Goal: Contribute content: Add original content to the website for others to see

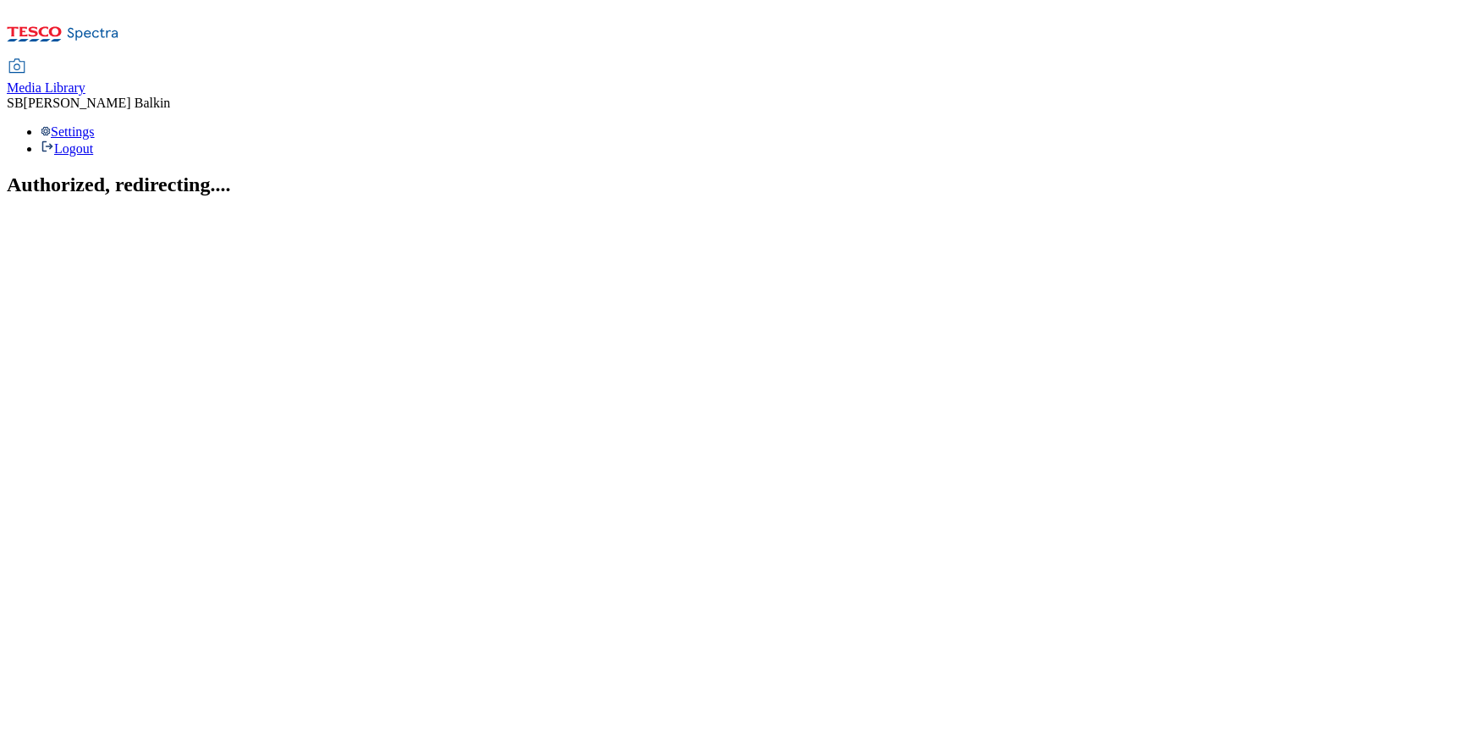
click at [85, 80] on span "Media Library" at bounding box center [46, 87] width 79 height 14
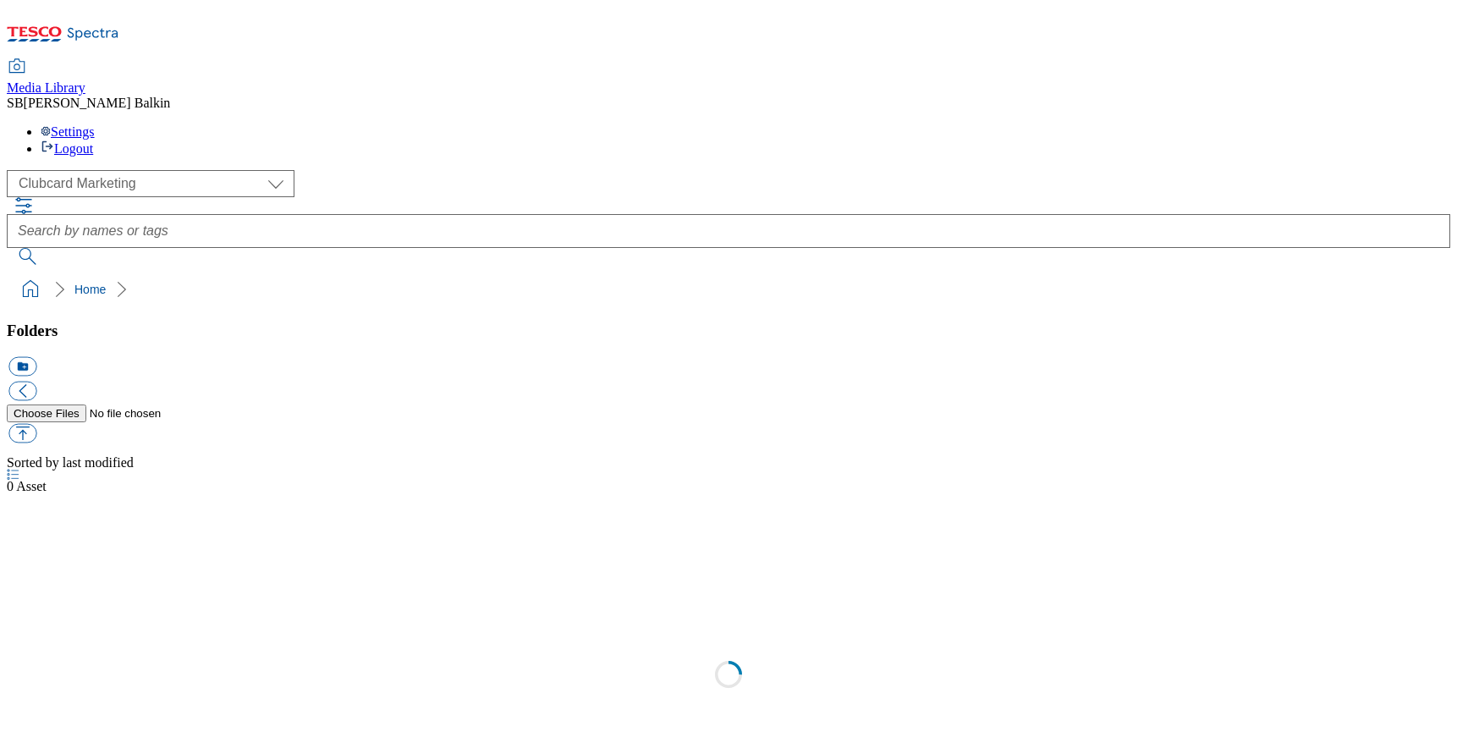
scroll to position [1, 0]
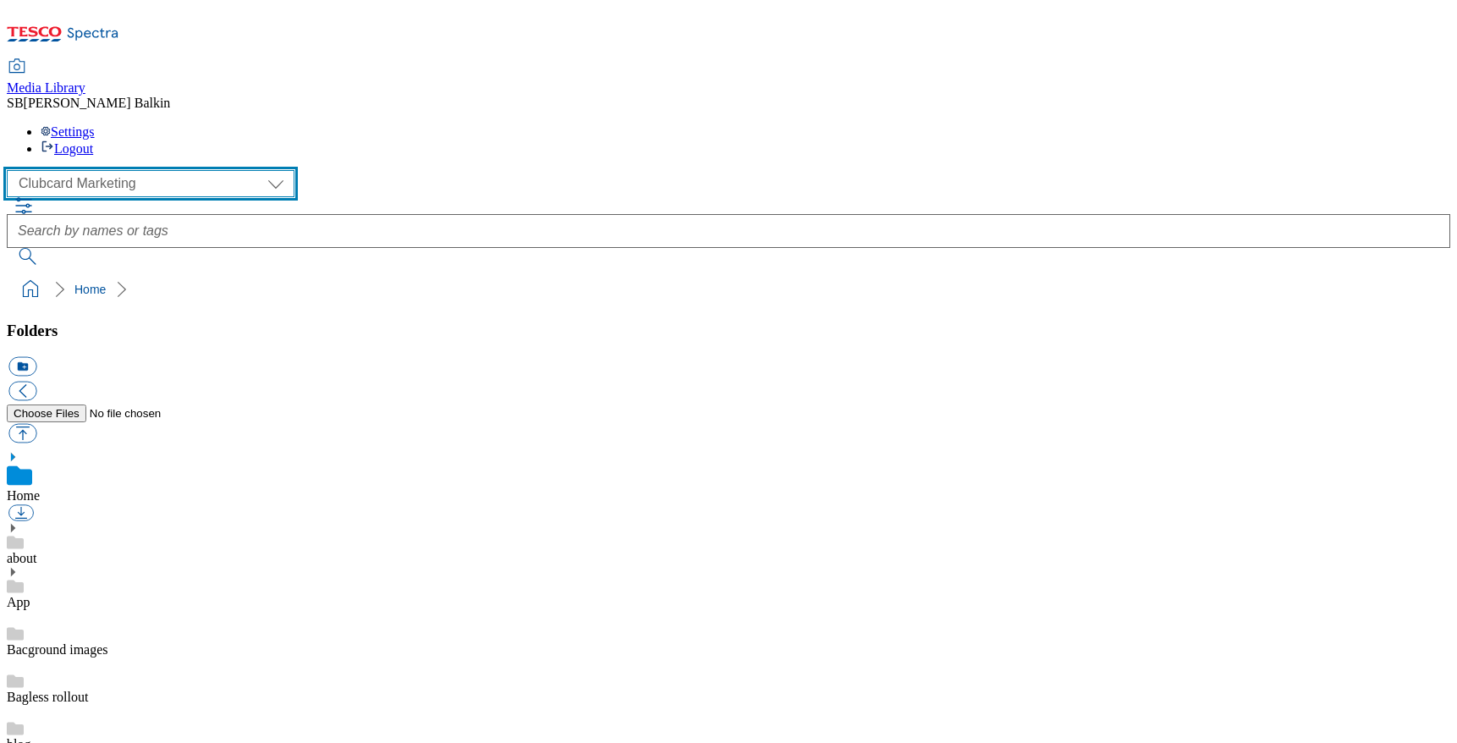
click at [124, 170] on select "Clubcard Marketing Dotcom UK FnF Stores GHS Marketing UK GHS Product UK GHS ROI…" at bounding box center [151, 183] width 288 height 27
select select "flare-ghs-mktg"
click at [12, 170] on select "Clubcard Marketing Dotcom UK FnF Stores GHS Marketing UK GHS Product UK GHS ROI…" at bounding box center [151, 183] width 288 height 27
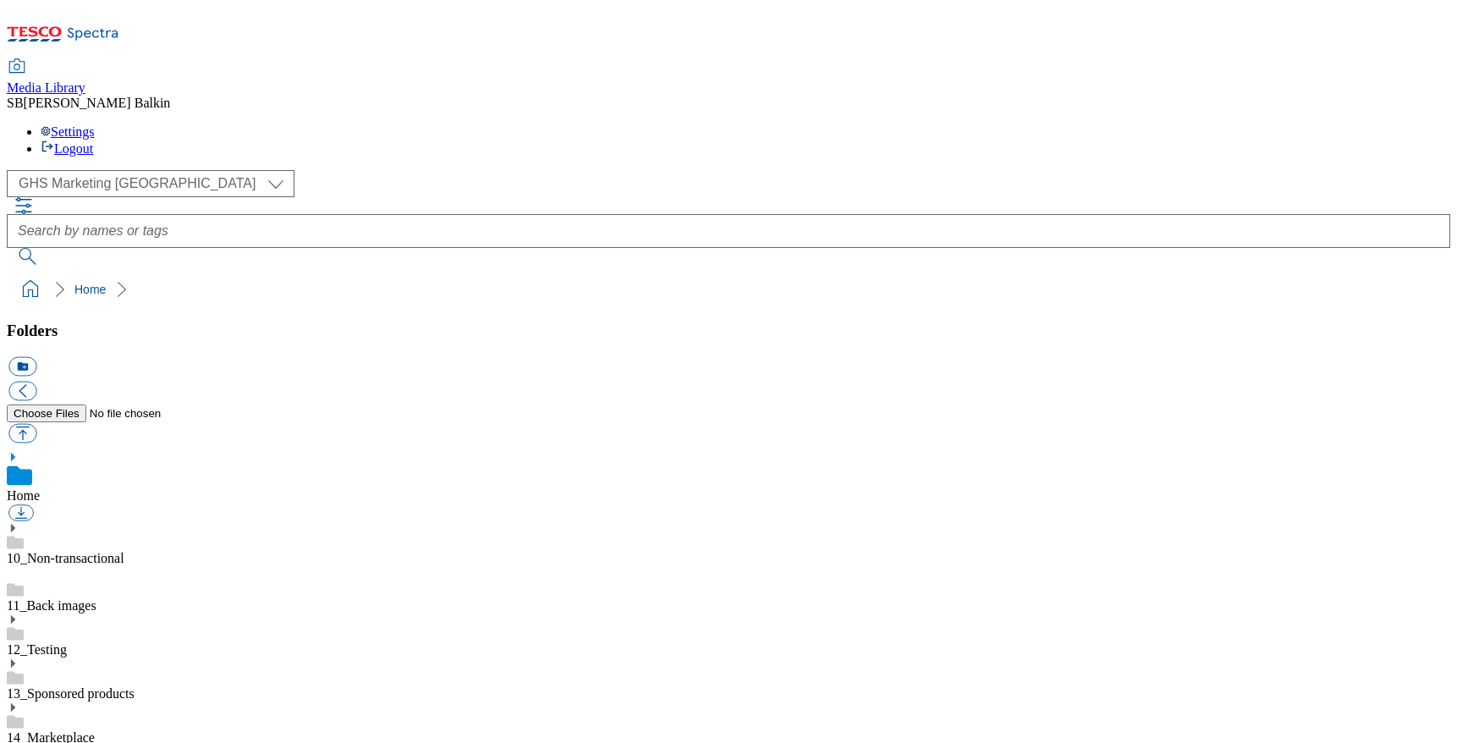
click at [19, 742] on icon at bounding box center [13, 751] width 12 height 12
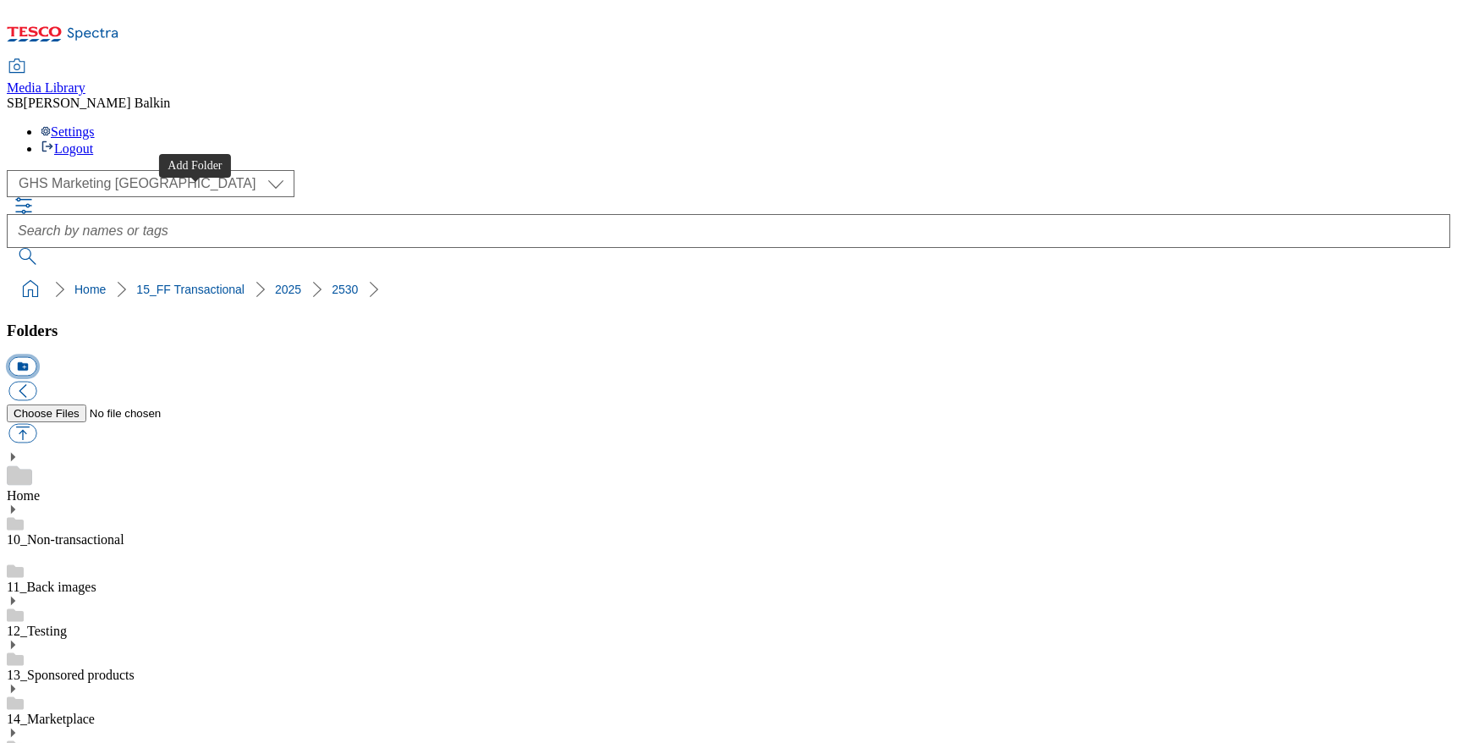
click at [36, 357] on button "icon_new_folder" at bounding box center [22, 366] width 28 height 19
type input "App Entry Point"
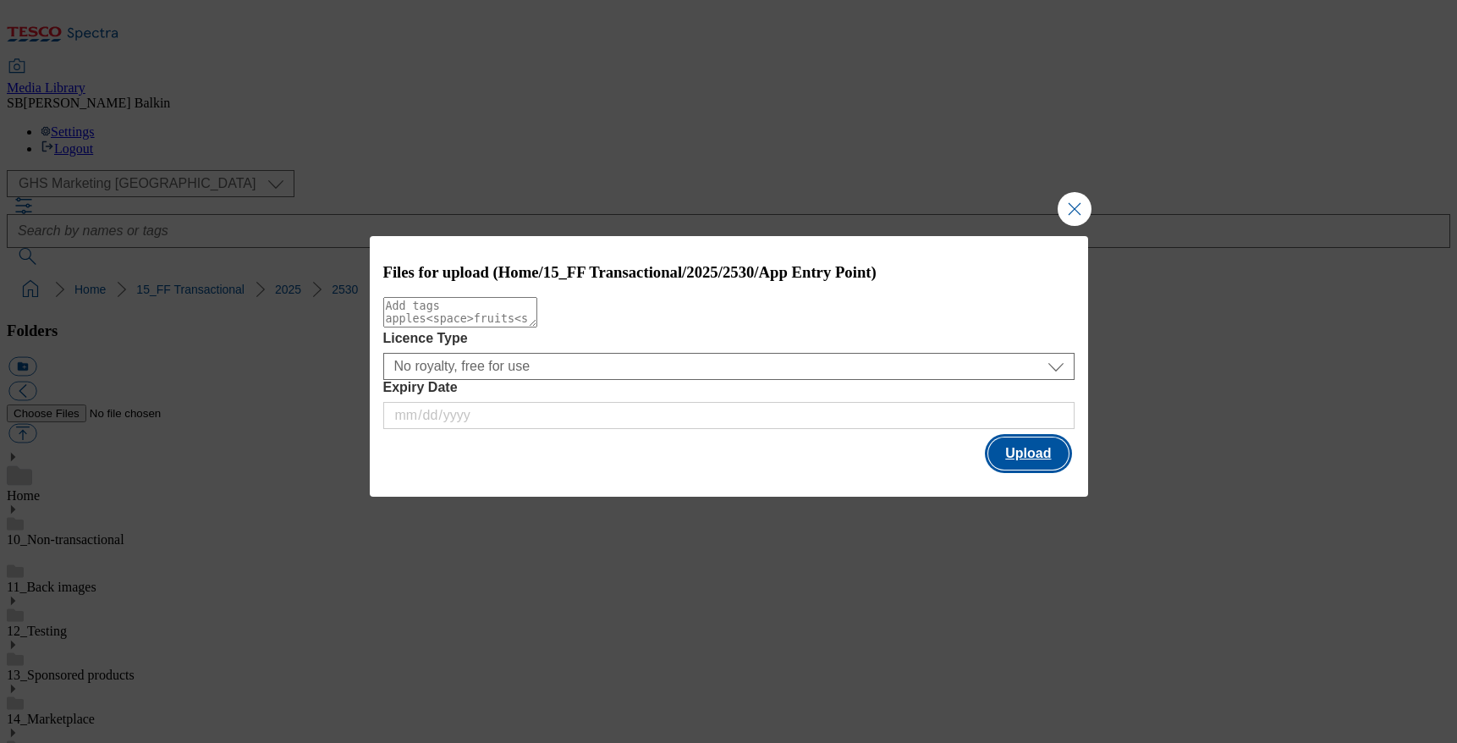
click at [1004, 451] on button "Upload" at bounding box center [1028, 453] width 80 height 32
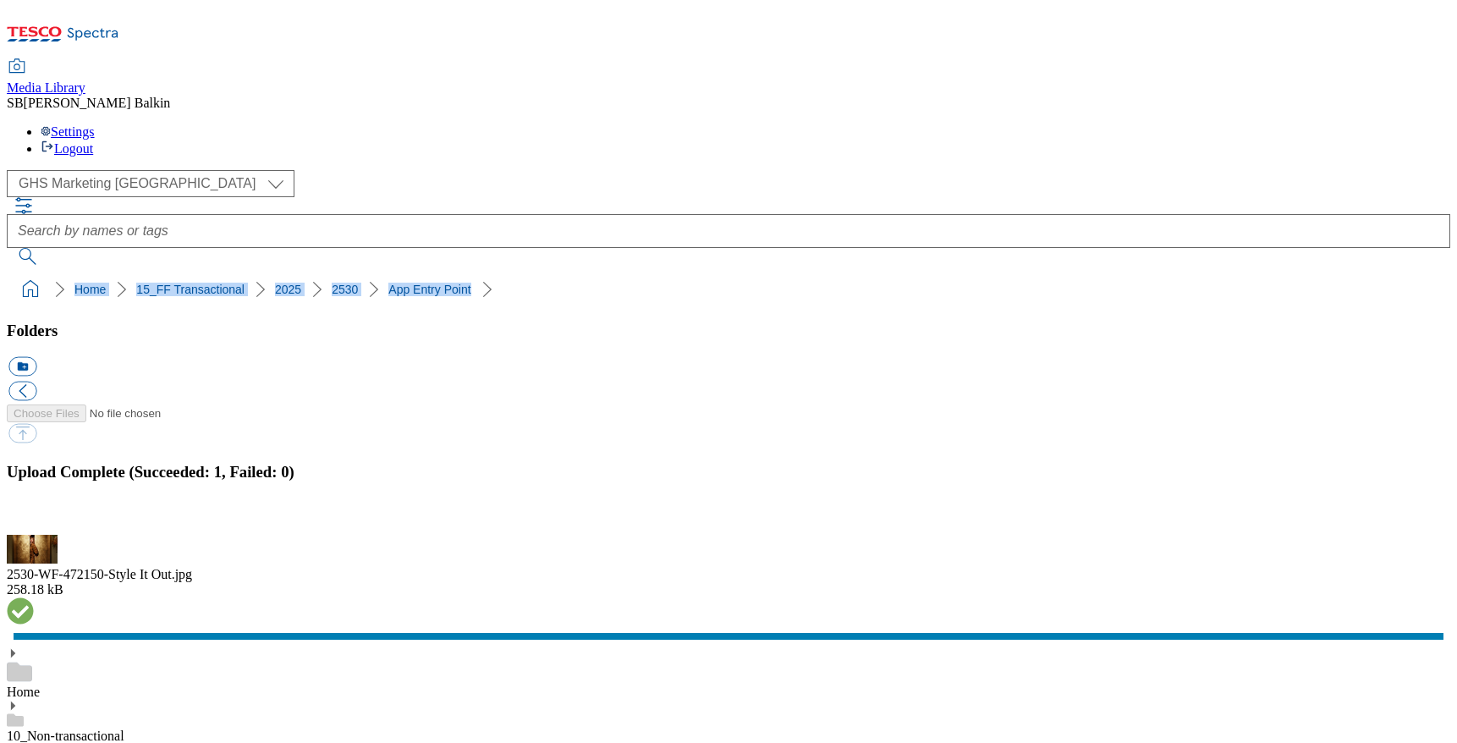
drag, startPoint x: 8, startPoint y: 159, endPoint x: 417, endPoint y: 153, distance: 408.7
click at [417, 273] on nav "Home 15_FF Transactional 2025 2530 App Entry Point" at bounding box center [728, 289] width 1443 height 32
copy ol "Home 15_FF Transactional 2025 2530 App Entry Point"
click at [34, 517] on button "button" at bounding box center [20, 525] width 25 height 16
